Goal: Transaction & Acquisition: Purchase product/service

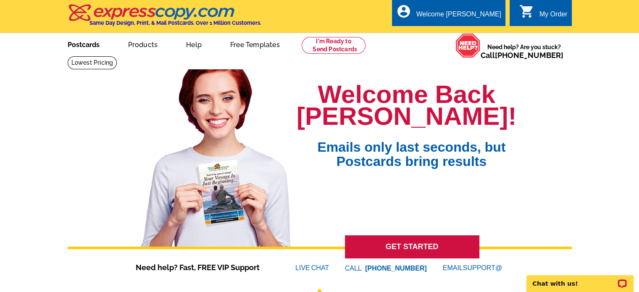
click at [75, 48] on link "Postcards" at bounding box center [83, 44] width 59 height 20
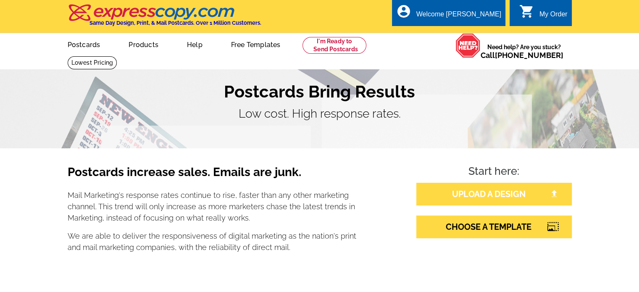
click at [524, 196] on link "UPLOAD A DESIGN" at bounding box center [493, 194] width 155 height 23
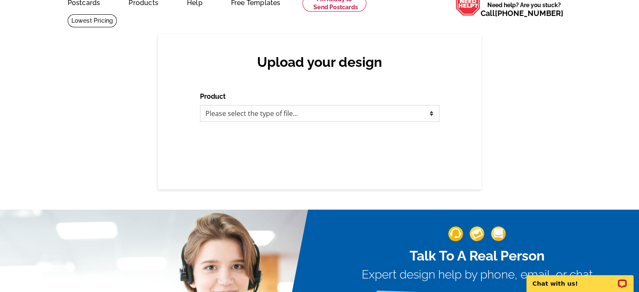
click at [323, 105] on select "Please select the type of file... Postcards Business Cards Letters and flyers G…" at bounding box center [319, 113] width 239 height 17
select select "1"
click at [200, 105] on select "Please select the type of file... Postcards Business Cards Letters and flyers G…" at bounding box center [319, 113] width 239 height 17
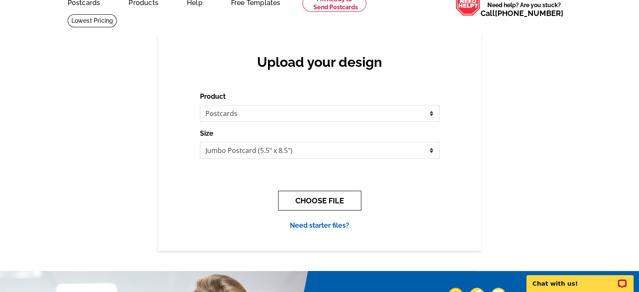
click at [323, 203] on button "CHOOSE FILE" at bounding box center [319, 201] width 83 height 20
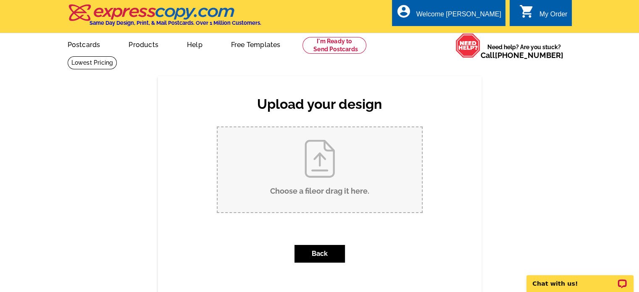
click at [319, 160] on input "Choose a file or drag it here ." at bounding box center [320, 169] width 204 height 85
type input "C:\fakepath\Picture1.png"
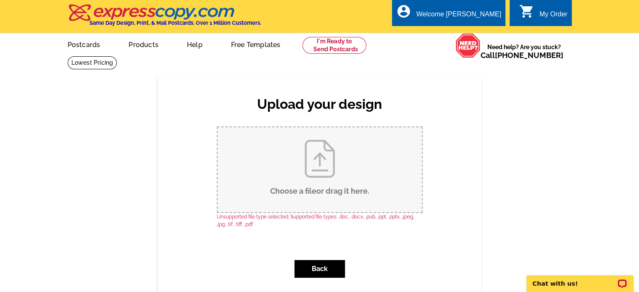
click at [309, 182] on input "Choose a file or drag it here ." at bounding box center [320, 169] width 204 height 85
click at [293, 219] on p "Unsupported file type selected. Supported file types: .doc, .docx, .pub, .ppt, …" at bounding box center [320, 220] width 206 height 15
drag, startPoint x: 296, startPoint y: 179, endPoint x: 232, endPoint y: 167, distance: 64.9
click at [232, 167] on input "Choose a file or drag it here ." at bounding box center [320, 169] width 204 height 85
click at [267, 159] on input "Choose a file or drag it here ." at bounding box center [320, 169] width 204 height 85
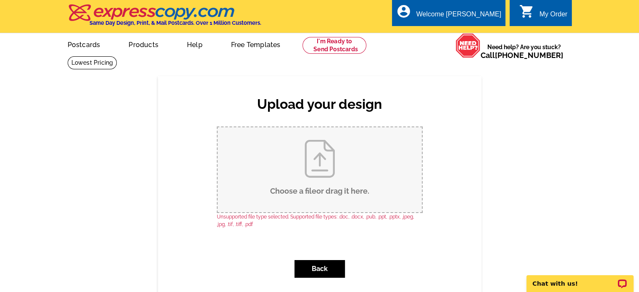
click at [321, 185] on input "Choose a file or drag it here ." at bounding box center [320, 169] width 204 height 85
type input "C:\fakepath\Picture1.jpg"
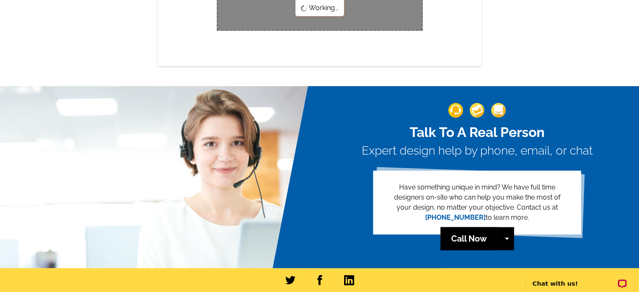
scroll to position [210, 0]
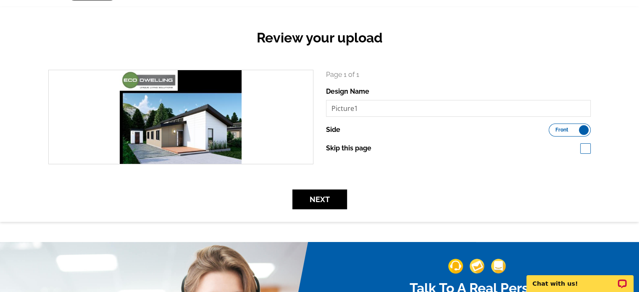
scroll to position [84, 0]
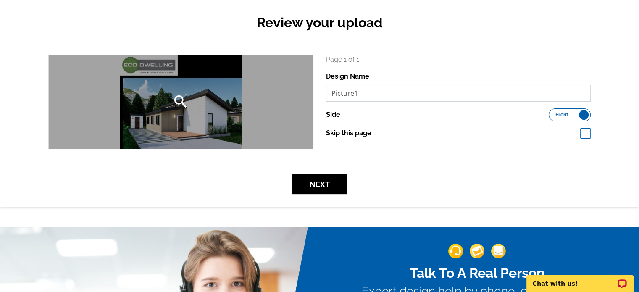
drag, startPoint x: 370, startPoint y: 90, endPoint x: 281, endPoint y: 97, distance: 89.3
click at [281, 97] on div "search Page 1 of 1 Design Name Picture1 Side Front Back Skip this page" at bounding box center [319, 102] width 555 height 95
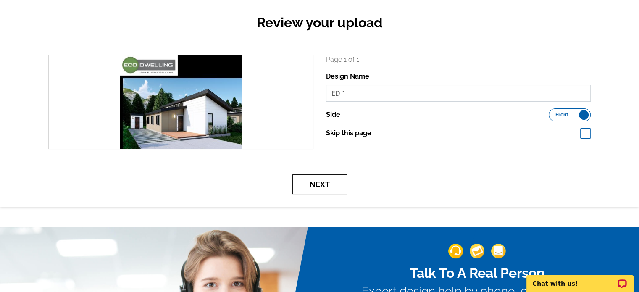
type input "ED 1"
click at [322, 187] on button "Next" at bounding box center [319, 184] width 55 height 20
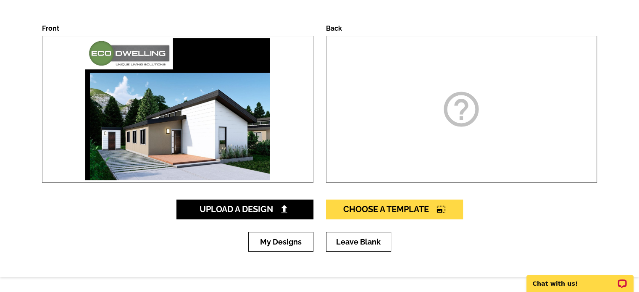
scroll to position [126, 0]
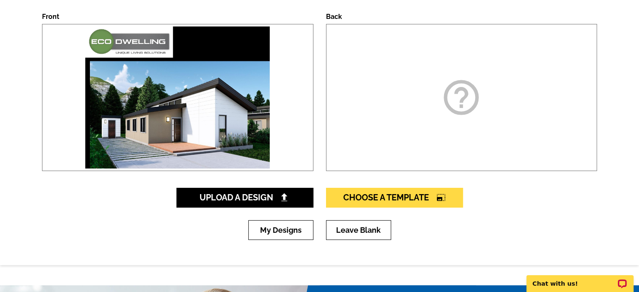
click at [64, 67] on div at bounding box center [177, 97] width 271 height 147
click at [130, 80] on img at bounding box center [177, 97] width 189 height 146
click at [397, 195] on span "Choose A Template photo_size_select_large" at bounding box center [394, 197] width 103 height 10
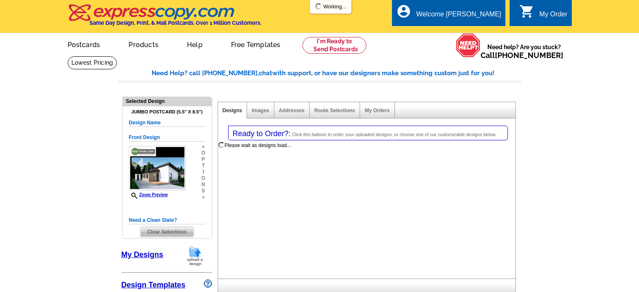
select select "1"
select select "2"
select select "back"
select select "785"
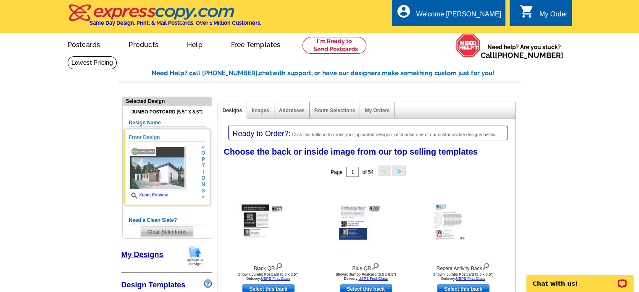
click at [205, 173] on div "Front Design Zoom Preview » o p t i o n s » Change Your Design Edit Design Copy…" at bounding box center [167, 167] width 86 height 76
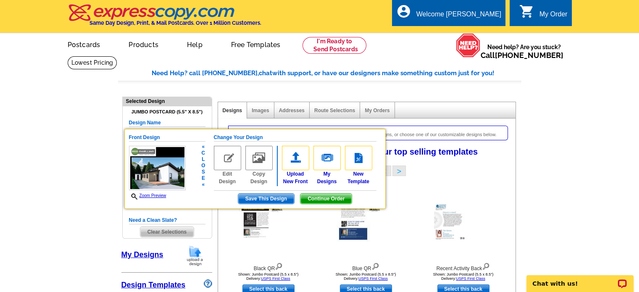
click at [223, 177] on link "Edit Design" at bounding box center [227, 165] width 27 height 39
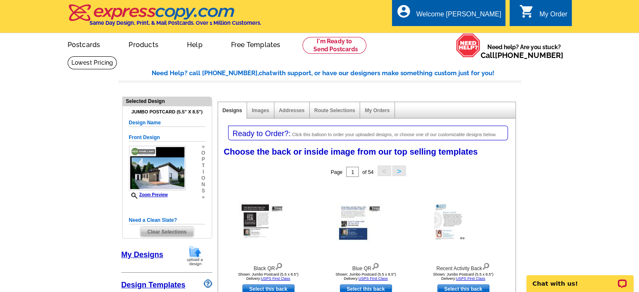
click at [180, 233] on span "Clear Selections" at bounding box center [166, 232] width 53 height 10
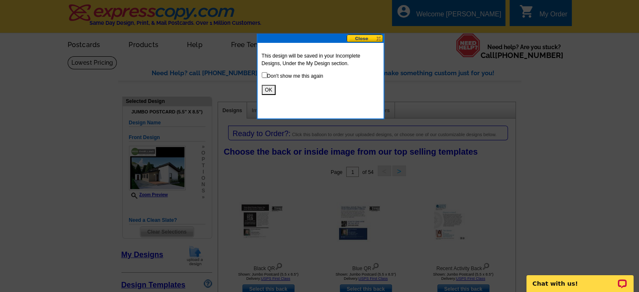
click at [267, 88] on button "OK" at bounding box center [269, 90] width 14 height 10
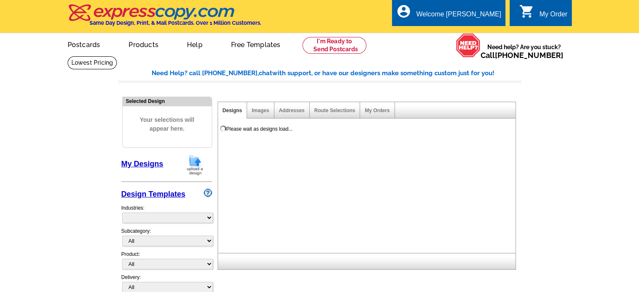
select select "785"
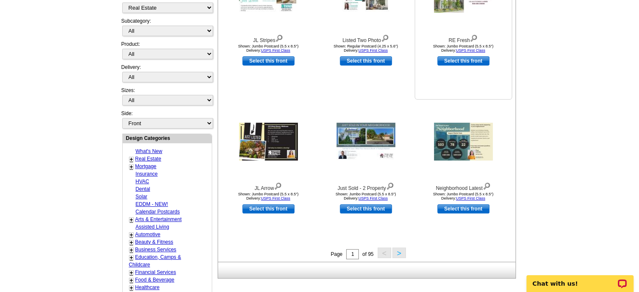
scroll to position [210, 0]
click at [155, 156] on link "Real Estate" at bounding box center [148, 159] width 26 height 6
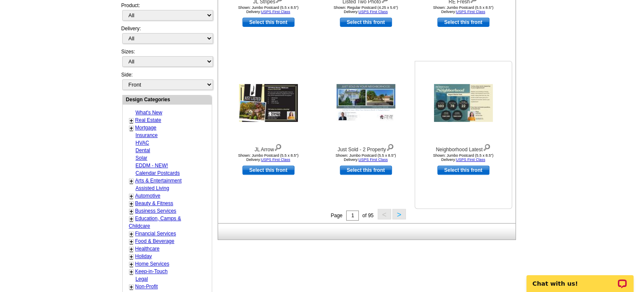
scroll to position [250, 0]
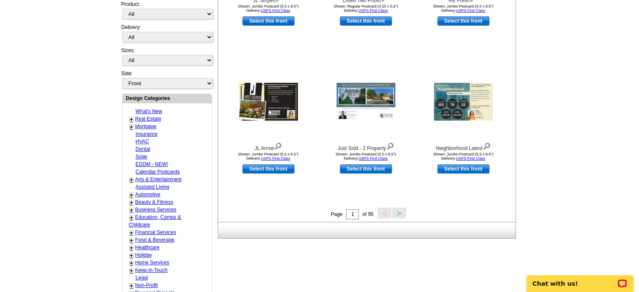
click at [403, 214] on button ">" at bounding box center [398, 213] width 13 height 11
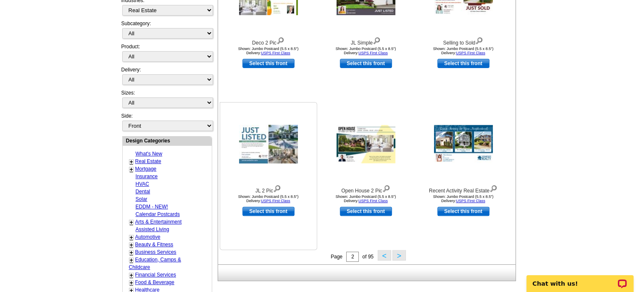
scroll to position [208, 0]
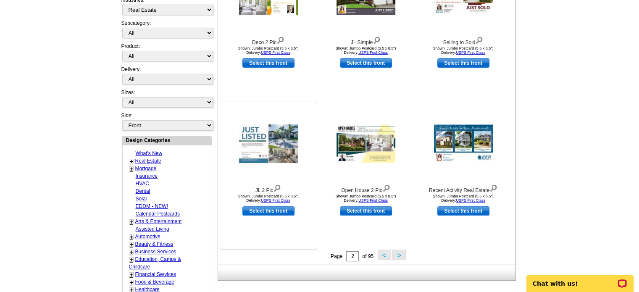
click at [269, 213] on link "Select this front" at bounding box center [268, 210] width 52 height 9
select select "2"
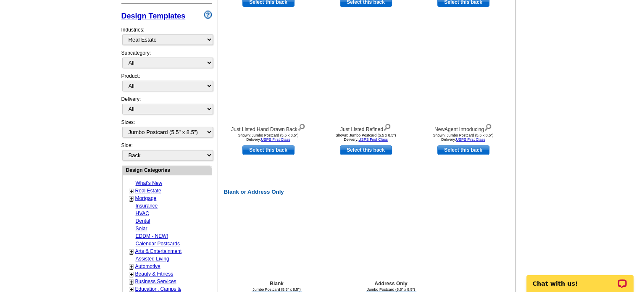
scroll to position [126, 0]
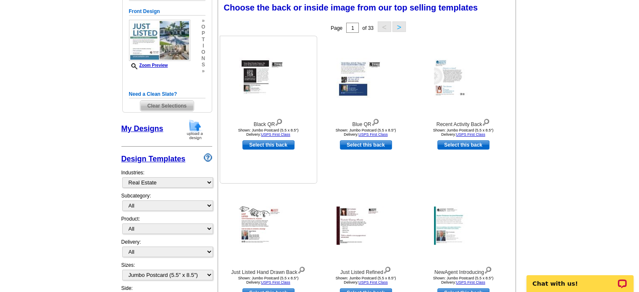
click at [254, 77] on img at bounding box center [268, 78] width 59 height 40
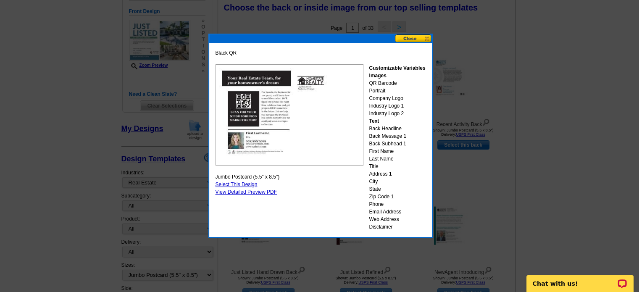
click at [247, 183] on link "Select This Design" at bounding box center [237, 184] width 42 height 6
select select "front"
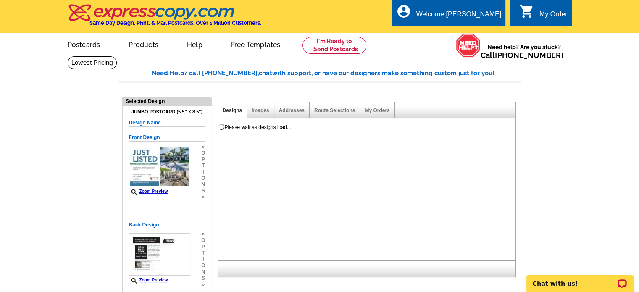
scroll to position [16, 0]
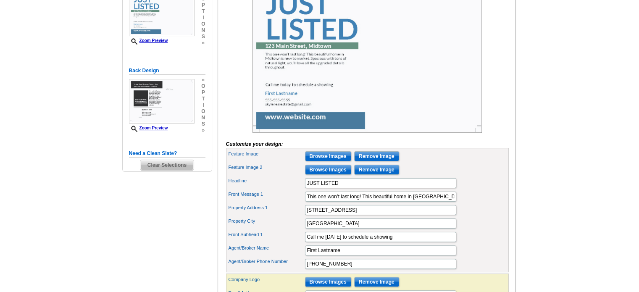
scroll to position [168, 0]
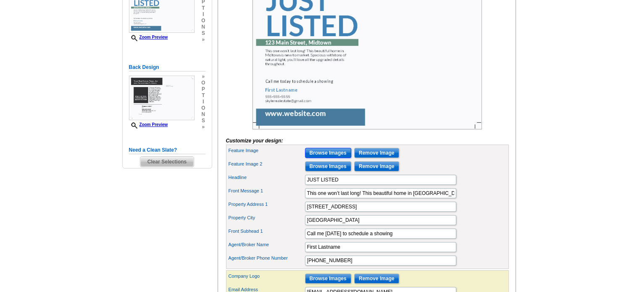
click at [331, 158] on input "Browse Images" at bounding box center [328, 153] width 46 height 10
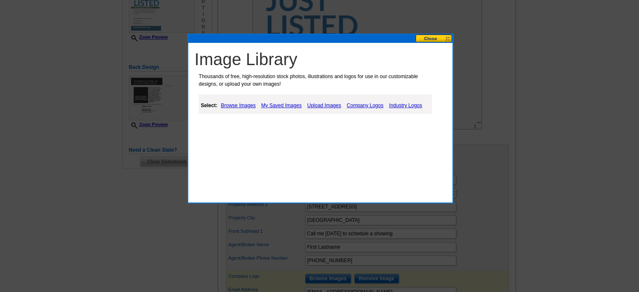
click at [244, 106] on link "Browse Images" at bounding box center [238, 105] width 39 height 10
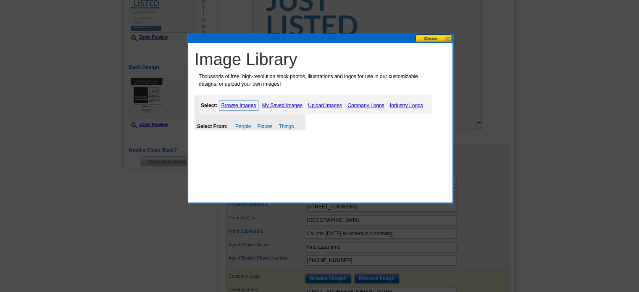
click at [329, 105] on link "Upload Images" at bounding box center [325, 105] width 38 height 10
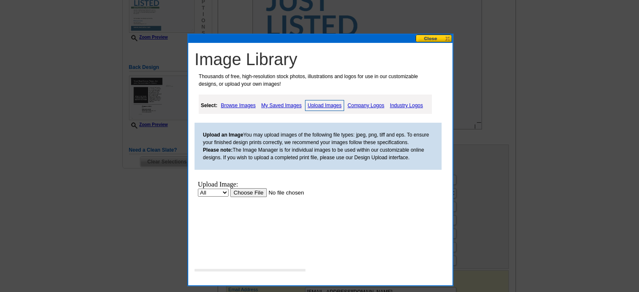
scroll to position [0, 0]
click at [223, 190] on select "All Property" at bounding box center [213, 193] width 31 height 8
click at [245, 190] on input "file" at bounding box center [283, 192] width 106 height 9
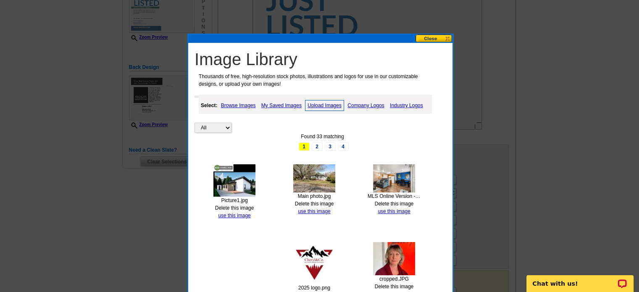
click at [223, 177] on img at bounding box center [234, 180] width 42 height 32
click at [237, 214] on link "use this image" at bounding box center [234, 216] width 32 height 6
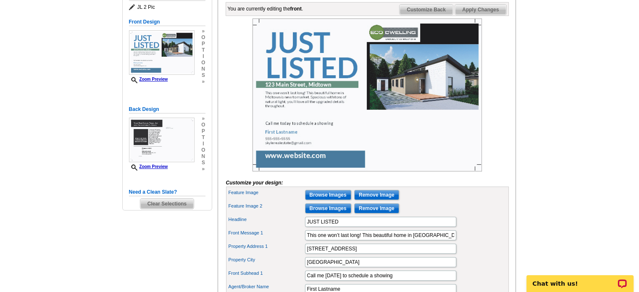
scroll to position [84, 0]
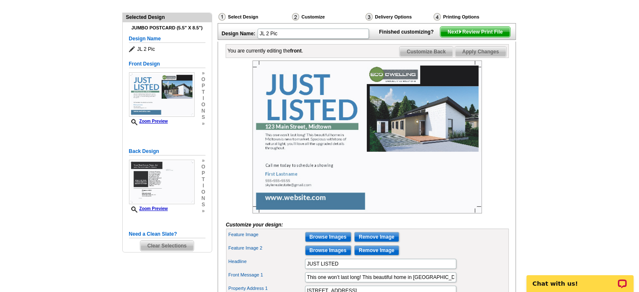
click at [298, 142] on img at bounding box center [366, 136] width 229 height 153
click at [298, 113] on img at bounding box center [366, 136] width 229 height 153
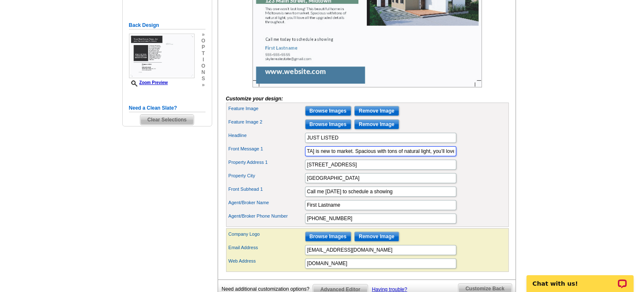
scroll to position [0, 199]
drag, startPoint x: 306, startPoint y: 163, endPoint x: 463, endPoint y: 162, distance: 157.1
click at [463, 158] on div "Front Message 1 This one won’t last long! This beautiful home in Midtown is new…" at bounding box center [367, 151] width 279 height 13
drag, startPoint x: 344, startPoint y: 177, endPoint x: 287, endPoint y: 176, distance: 56.3
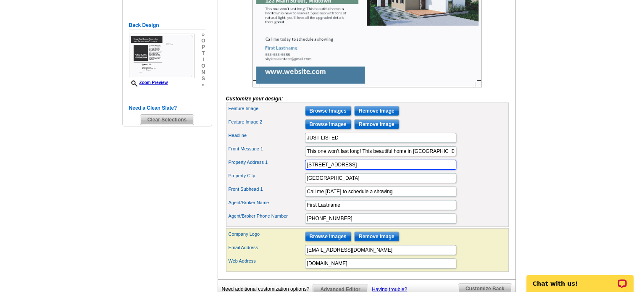
click at [289, 171] on div "Property Address 1 123 Main Street" at bounding box center [367, 164] width 279 height 13
type input "14th St Marketplace"
drag, startPoint x: 334, startPoint y: 188, endPoint x: 229, endPoint y: 198, distance: 104.6
click at [229, 198] on div "Feature Image Browse Images Remove Image Feature Image 2 Browse Images Remove I…" at bounding box center [367, 165] width 283 height 124
type input "Rifle"
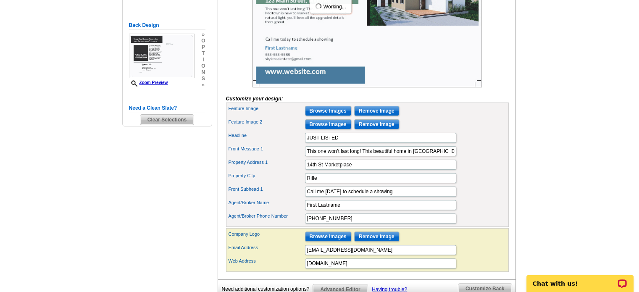
click at [507, 203] on div "Feature Image Browse Images Remove Image Feature Image 2 Browse Images Remove I…" at bounding box center [367, 165] width 283 height 124
drag, startPoint x: 307, startPoint y: 164, endPoint x: 476, endPoint y: 164, distance: 168.5
click at [476, 158] on div "Front Message 1 This one won’t last long! This beautiful home in Midtown is new…" at bounding box center [367, 151] width 279 height 13
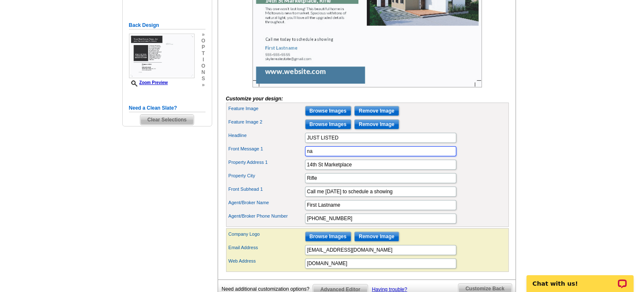
type input "n"
type input "Near City Market, this new community is"
drag, startPoint x: 403, startPoint y: 166, endPoint x: 271, endPoint y: 164, distance: 132.4
click at [273, 158] on div "Front Message 1 Near City Market, this new community is" at bounding box center [367, 151] width 279 height 13
paste input "thoughtfully planned neighborhood focused on affordability, sustainability, and…"
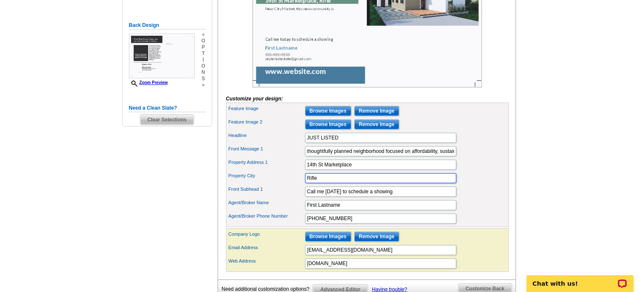
click at [417, 183] on input "Rifle" at bounding box center [380, 178] width 151 height 10
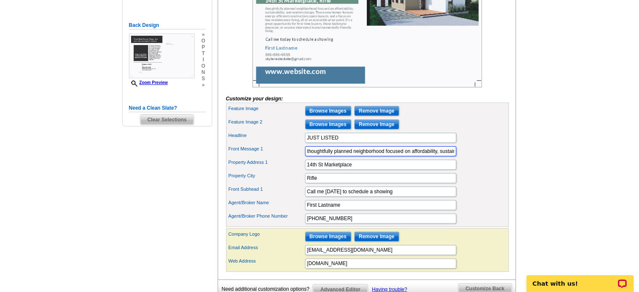
click at [308, 156] on input "thoughtfully planned neighborhood focused on affordability, sustainability, and…" at bounding box center [380, 151] width 151 height 10
type input "Thoughtfully planned neighborhood focused on affordability, sustainability, and…"
click at [368, 170] on input "14th St Marketplace" at bounding box center [380, 165] width 151 height 10
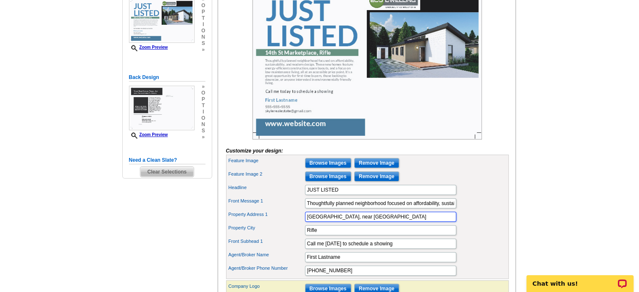
scroll to position [84, 0]
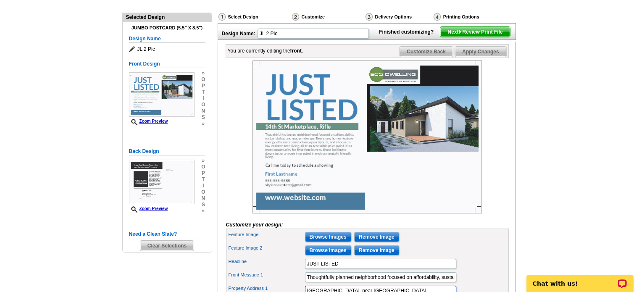
type input "[GEOGRAPHIC_DATA], near [GEOGRAPHIC_DATA]"
click at [428, 195] on img at bounding box center [366, 136] width 229 height 153
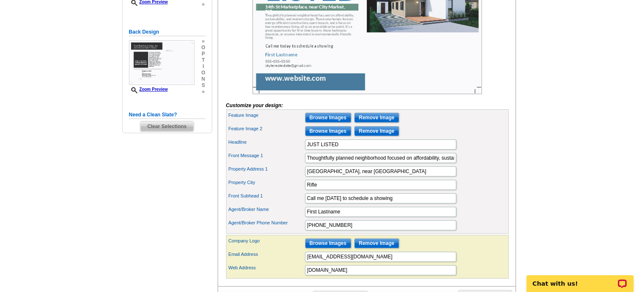
scroll to position [210, 0]
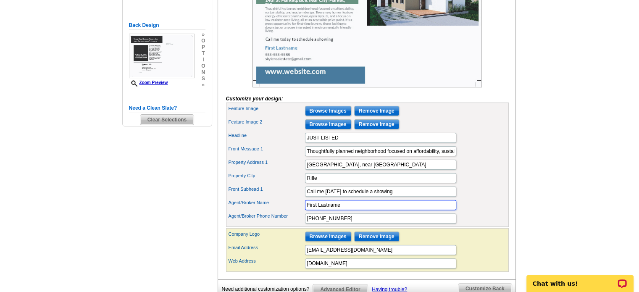
drag, startPoint x: 357, startPoint y: 216, endPoint x: 271, endPoint y: 218, distance: 85.7
click at [272, 212] on div "Agent/Broker Name First Lastname" at bounding box center [367, 204] width 279 height 13
type input "[PERSON_NAME]"
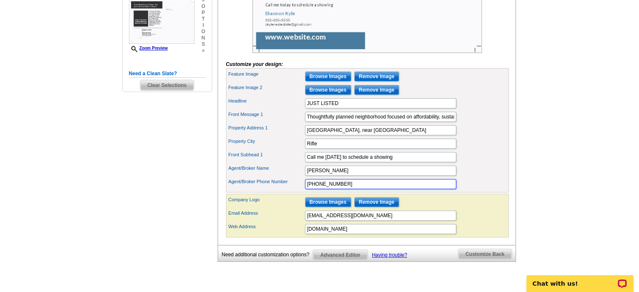
scroll to position [294, 0]
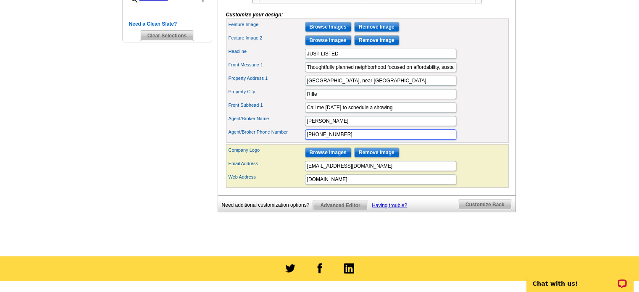
type input "[PHONE_NUMBER]"
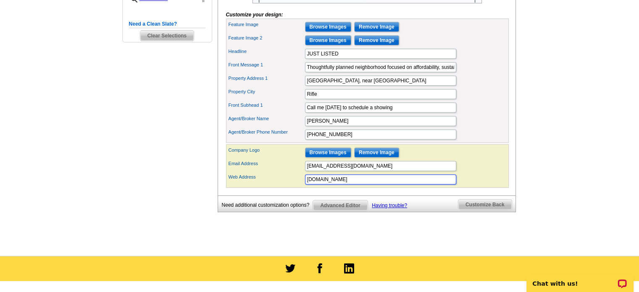
click at [326, 184] on input "[DOMAIN_NAME]" at bounding box center [380, 179] width 151 height 10
click at [388, 184] on input "[DOMAIN_NAME]" at bounding box center [380, 179] width 151 height 10
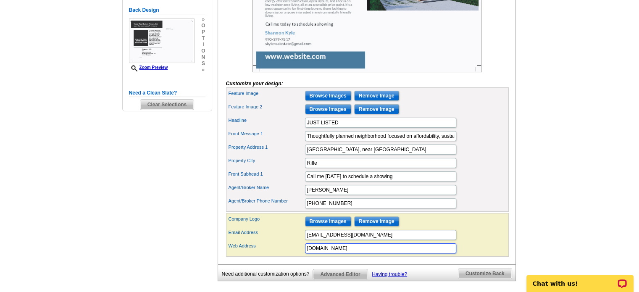
scroll to position [237, 0]
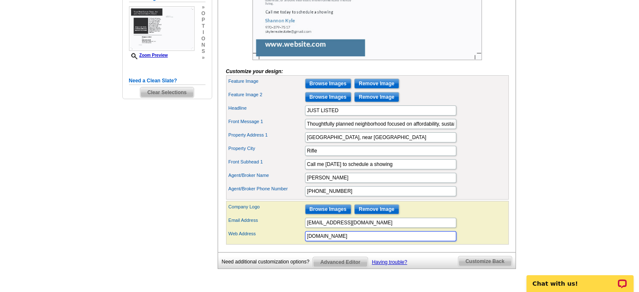
type input "[DOMAIN_NAME]"
click at [318, 214] on input "Browse Images" at bounding box center [328, 209] width 46 height 10
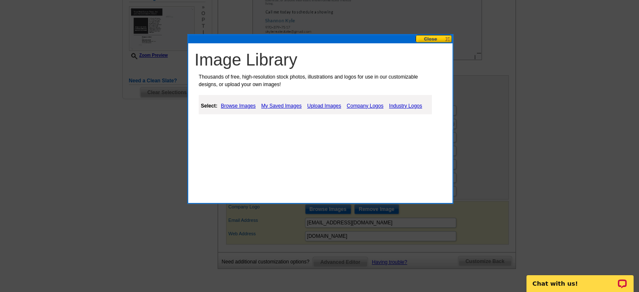
click at [368, 102] on link "Company Logos" at bounding box center [364, 106] width 41 height 10
click at [326, 106] on link "Upload Images" at bounding box center [324, 106] width 38 height 10
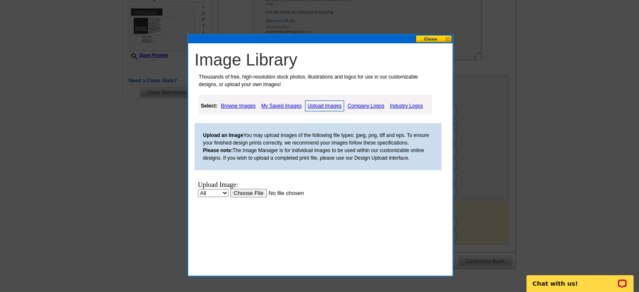
scroll to position [0, 0]
click at [294, 105] on link "My Saved Images" at bounding box center [281, 106] width 45 height 10
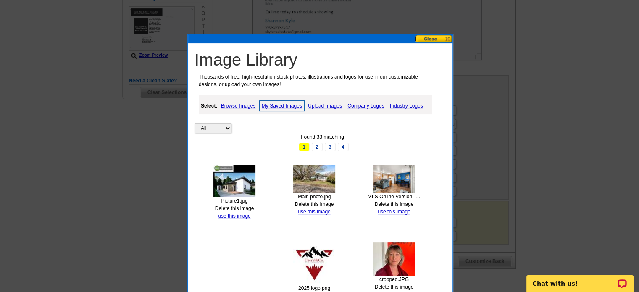
click at [314, 254] on img at bounding box center [314, 263] width 42 height 42
click at [310, 265] on img at bounding box center [314, 263] width 42 height 42
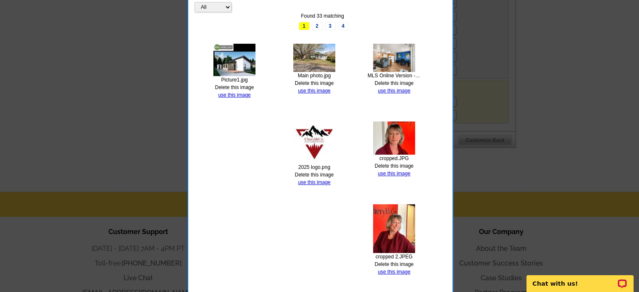
scroll to position [363, 0]
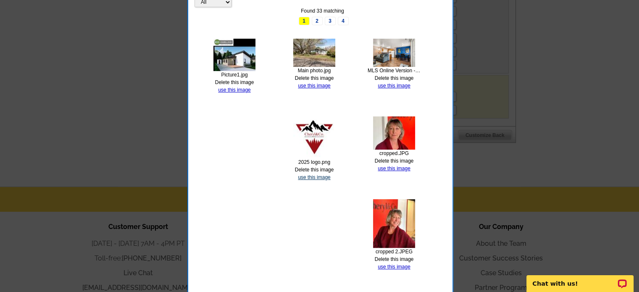
click at [318, 175] on link "use this image" at bounding box center [314, 177] width 32 height 6
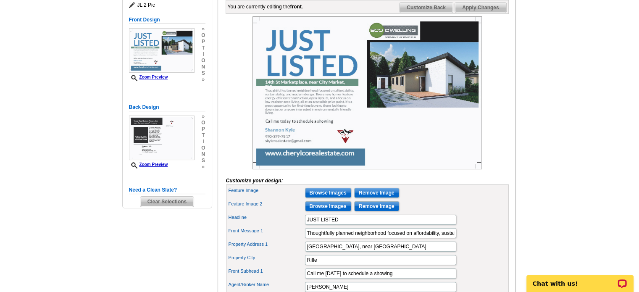
scroll to position [252, 0]
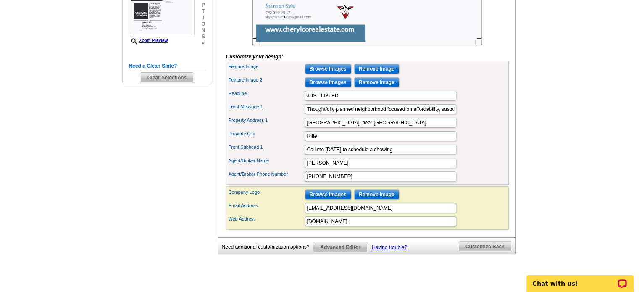
click at [344, 252] on span "Advanced Editor" at bounding box center [340, 247] width 54 height 10
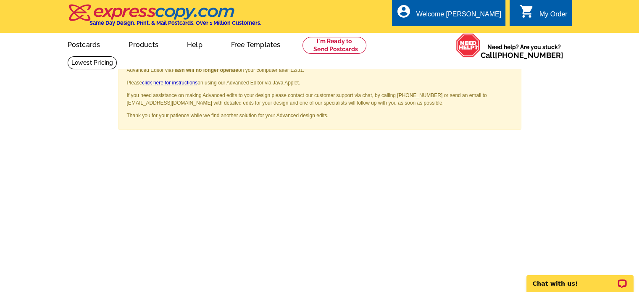
click at [512, 65] on span "×" at bounding box center [509, 65] width 6 height 11
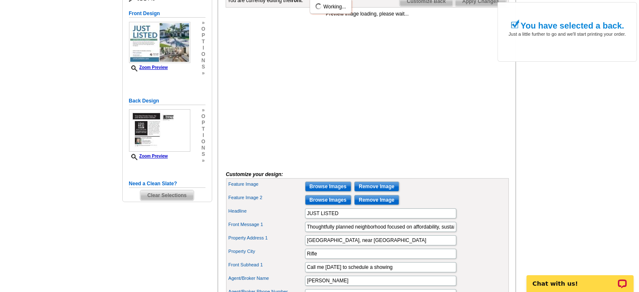
scroll to position [42, 0]
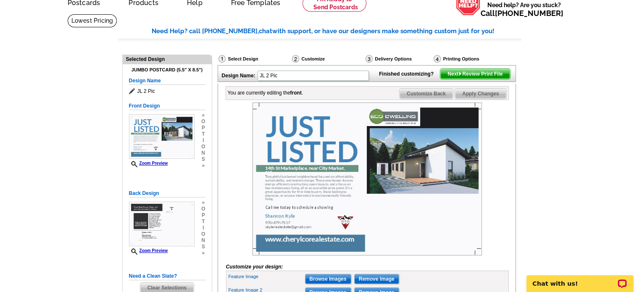
click at [284, 182] on img at bounding box center [366, 179] width 229 height 153
click at [260, 184] on img at bounding box center [366, 179] width 229 height 153
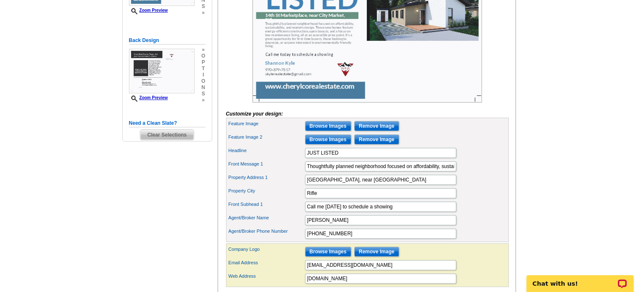
scroll to position [210, 0]
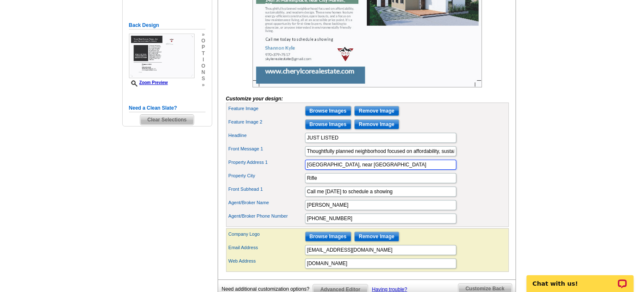
click at [397, 170] on input "[GEOGRAPHIC_DATA], near [GEOGRAPHIC_DATA]" at bounding box center [380, 165] width 151 height 10
click at [392, 183] on input "Rifle" at bounding box center [380, 178] width 151 height 10
click at [330, 183] on input "Rifle" at bounding box center [380, 178] width 151 height 10
type input "R"
click at [404, 197] on input "Call me [DATE] to schedule a showing" at bounding box center [380, 192] width 151 height 10
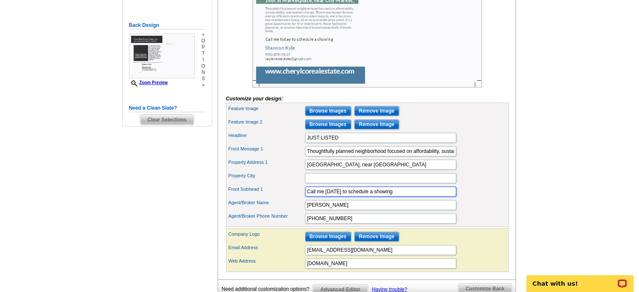
scroll to position [378, 0]
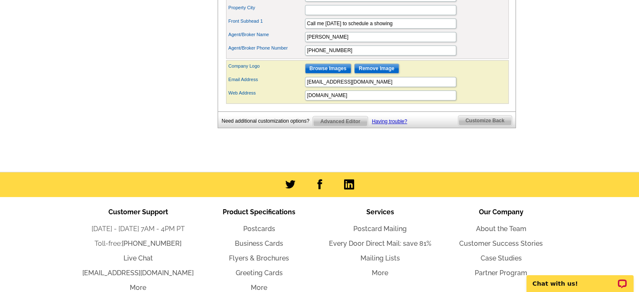
click at [401, 75] on div "Company Logo Browse Images Remove Image" at bounding box center [367, 68] width 279 height 13
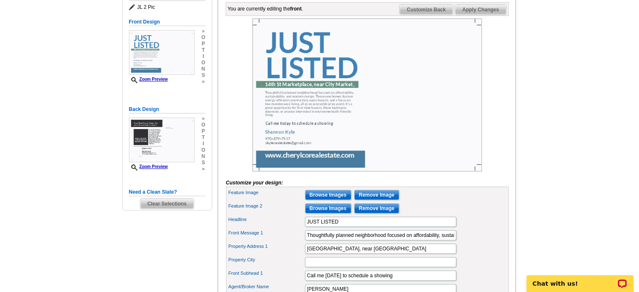
click at [418, 96] on img at bounding box center [366, 94] width 229 height 153
click at [458, 15] on span "Apply Changes" at bounding box center [480, 10] width 51 height 10
click at [432, 120] on img at bounding box center [366, 94] width 229 height 153
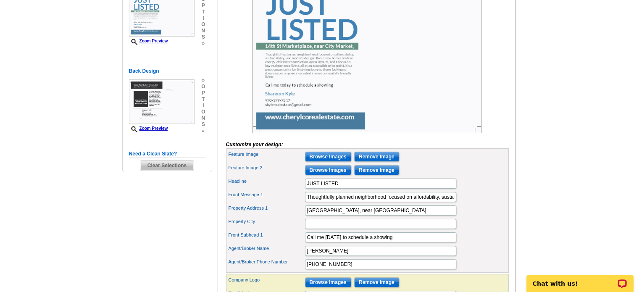
scroll to position [210, 0]
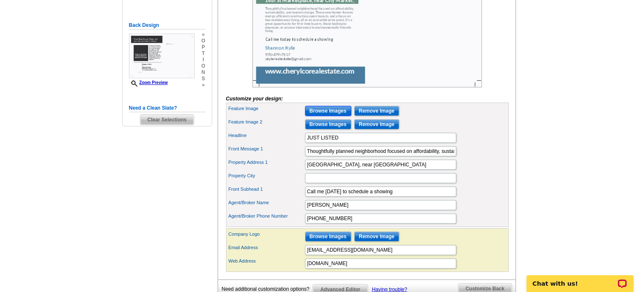
click at [324, 116] on input "Browse Images" at bounding box center [328, 111] width 46 height 10
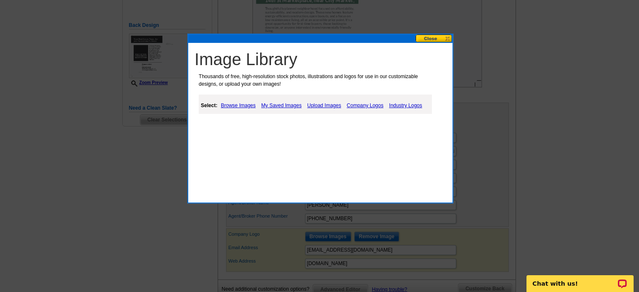
click at [293, 104] on link "My Saved Images" at bounding box center [281, 105] width 45 height 10
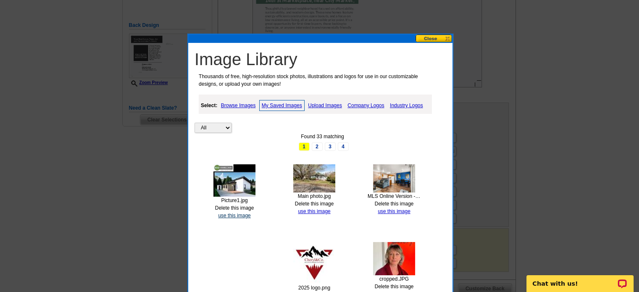
click at [240, 215] on link "use this image" at bounding box center [234, 216] width 32 height 6
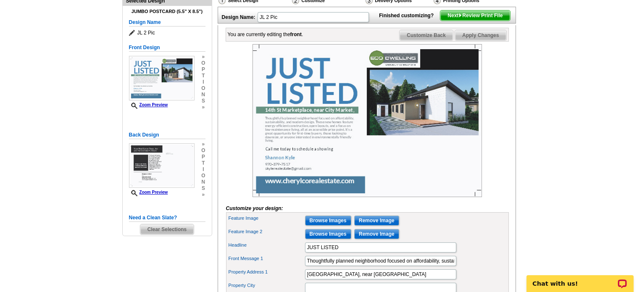
scroll to position [126, 0]
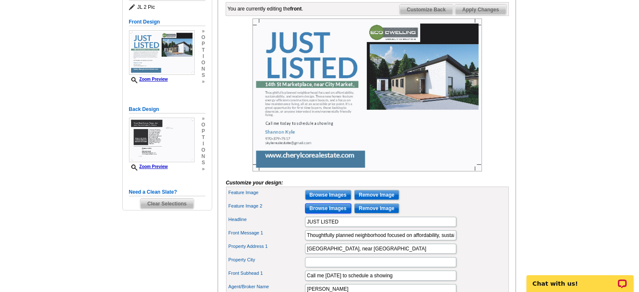
click at [335, 213] on input "Browse Images" at bounding box center [328, 208] width 46 height 10
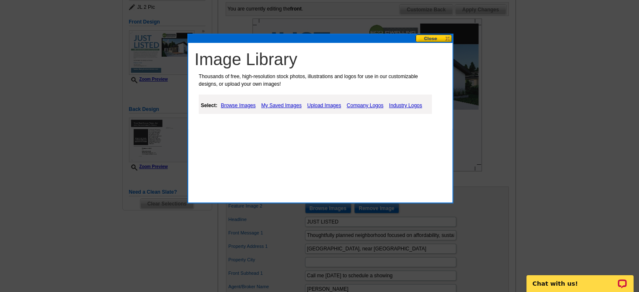
click at [331, 105] on link "Upload Images" at bounding box center [324, 105] width 38 height 10
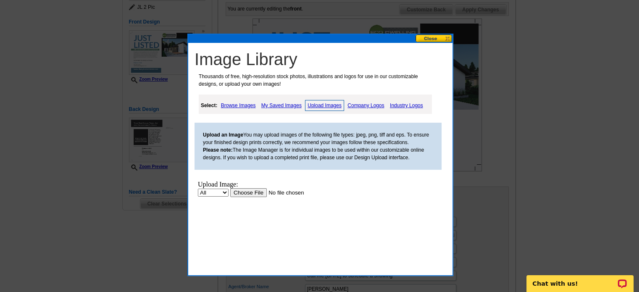
scroll to position [0, 0]
click at [240, 192] on input "file" at bounding box center [283, 192] width 106 height 9
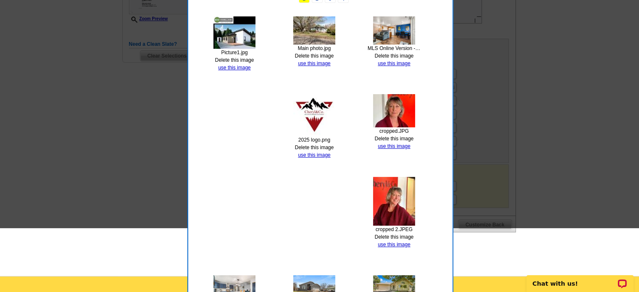
scroll to position [378, 0]
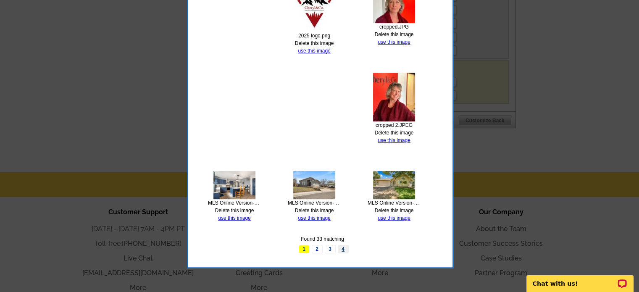
click at [341, 250] on link "4" at bounding box center [343, 249] width 11 height 8
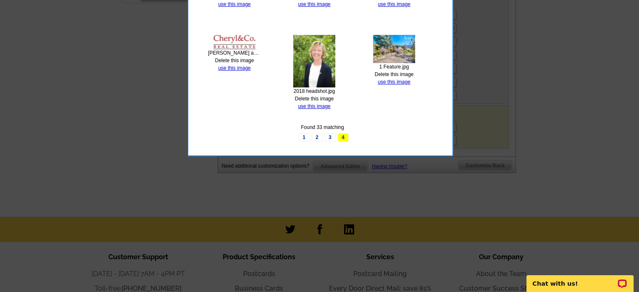
scroll to position [252, 0]
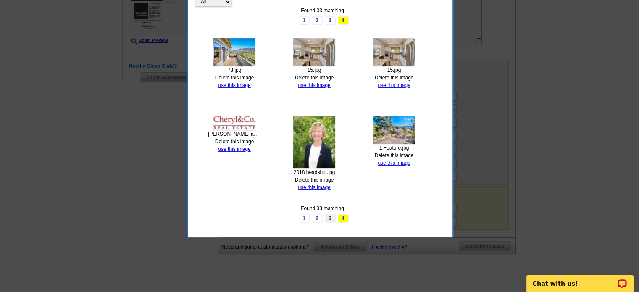
click at [329, 218] on link "3" at bounding box center [330, 218] width 11 height 8
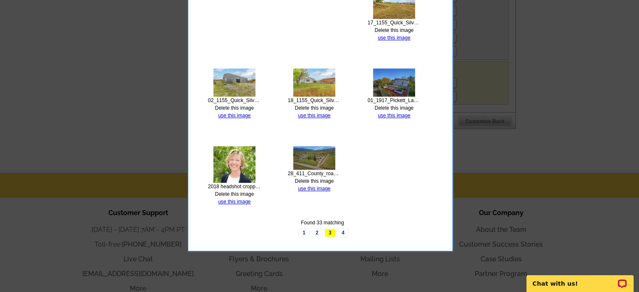
scroll to position [378, 0]
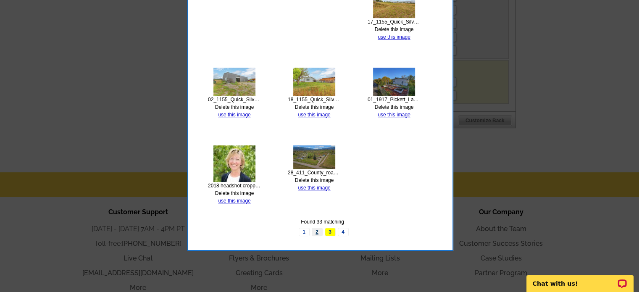
click at [315, 231] on link "2" at bounding box center [317, 232] width 11 height 8
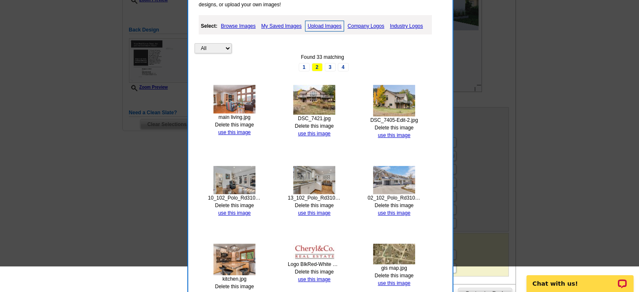
scroll to position [168, 0]
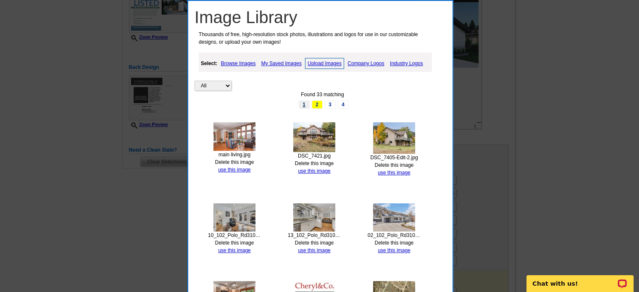
click at [304, 100] on link "1" at bounding box center [304, 104] width 11 height 8
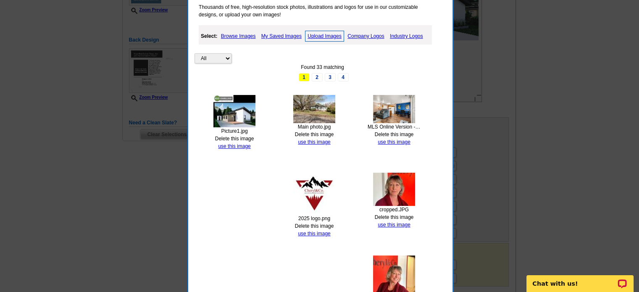
scroll to position [252, 0]
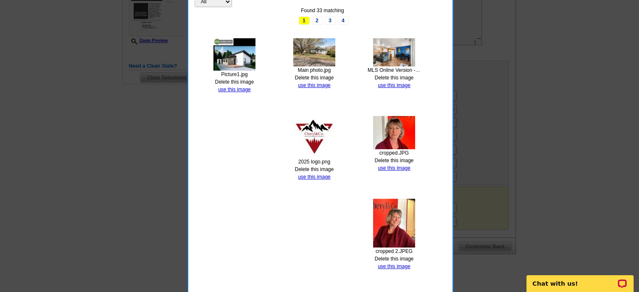
click at [311, 75] on link "Delete this image" at bounding box center [314, 78] width 39 height 6
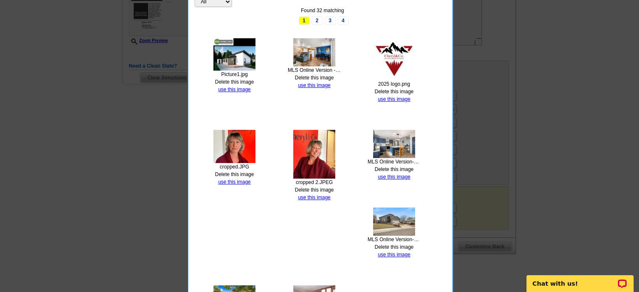
click at [314, 75] on link "Delete this image" at bounding box center [314, 78] width 39 height 6
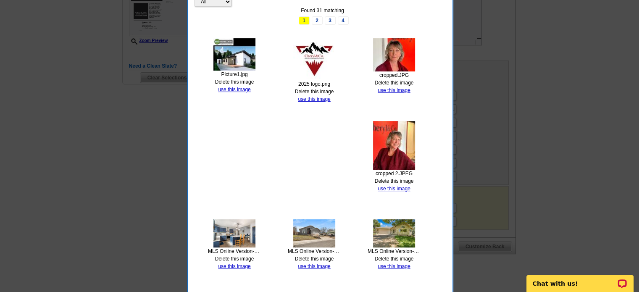
scroll to position [336, 0]
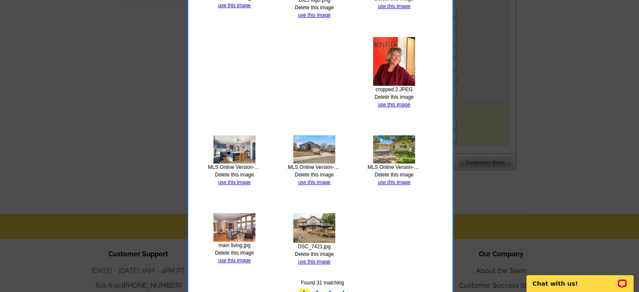
click at [227, 170] on div "MLS Online Version-18.jpg Delete this image use this image" at bounding box center [234, 160] width 53 height 51
click at [226, 174] on link "Delete this image" at bounding box center [234, 175] width 39 height 6
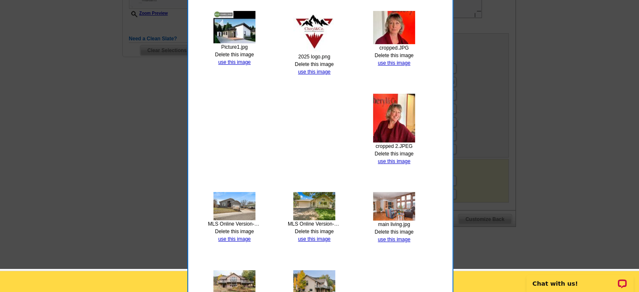
scroll to position [27, 0]
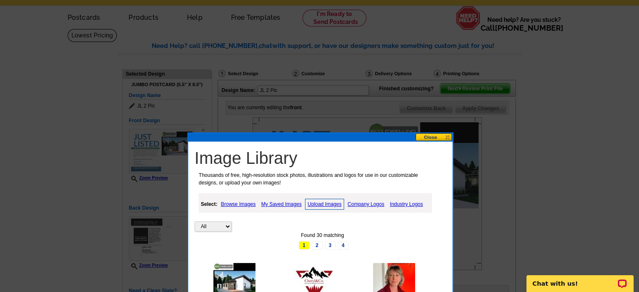
click at [272, 204] on link "My Saved Images" at bounding box center [281, 204] width 45 height 10
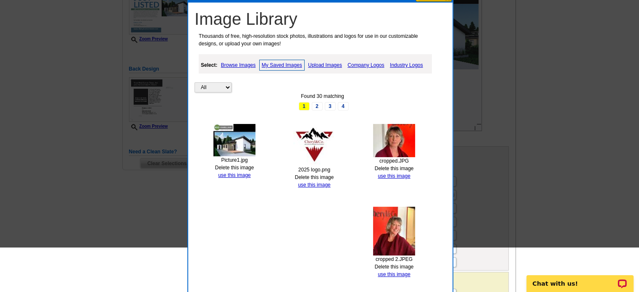
scroll to position [111, 0]
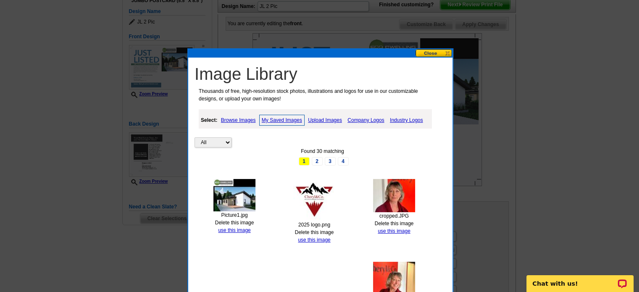
click at [241, 120] on link "Browse Images" at bounding box center [238, 120] width 39 height 10
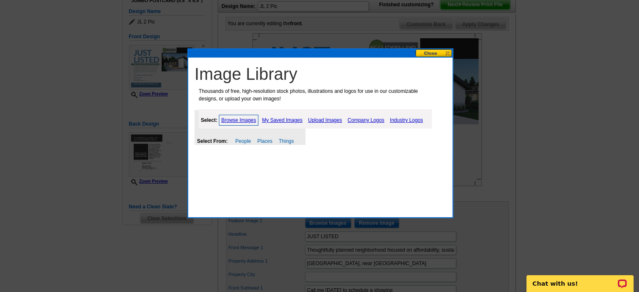
click at [331, 121] on link "Upload Images" at bounding box center [325, 120] width 38 height 10
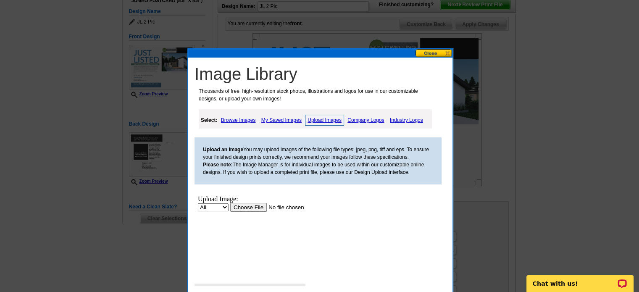
scroll to position [0, 0]
click at [250, 202] on div "Upload Image:" at bounding box center [274, 199] width 153 height 8
click at [250, 208] on input "file" at bounding box center [283, 207] width 106 height 9
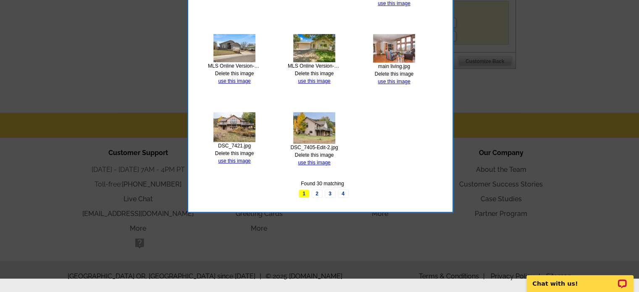
scroll to position [279, 0]
